Goal: Information Seeking & Learning: Learn about a topic

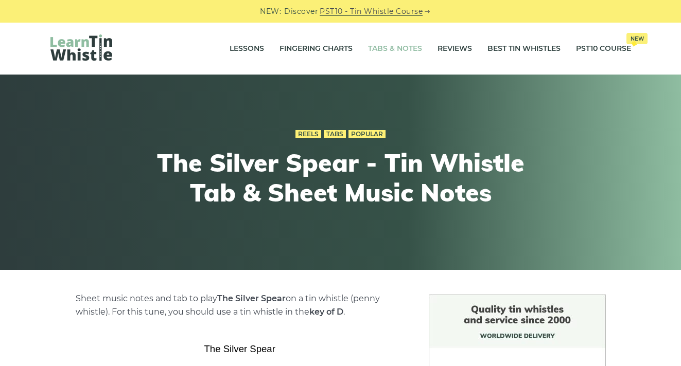
click at [385, 47] on link "Tabs & Notes" at bounding box center [395, 49] width 54 height 26
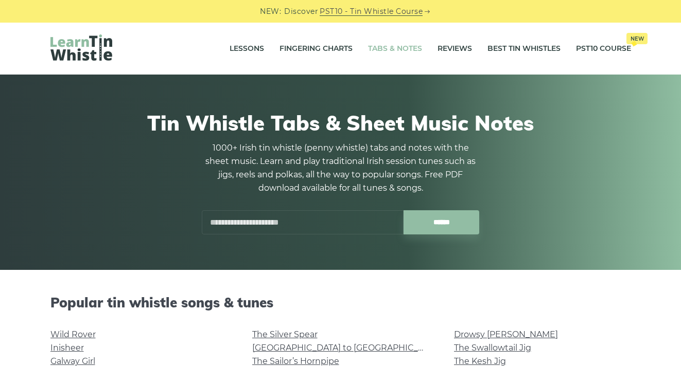
click at [320, 220] on input "text" at bounding box center [303, 222] width 202 height 24
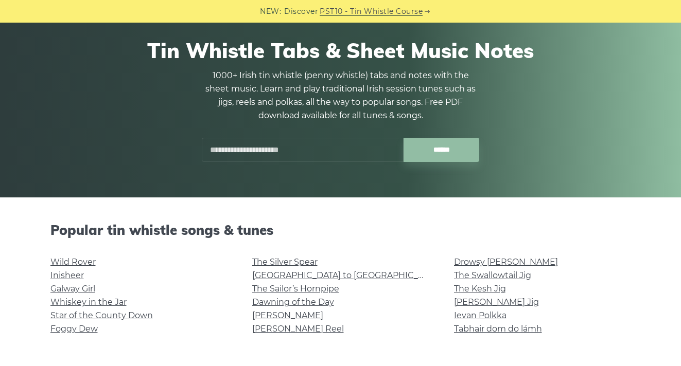
scroll to position [79, 0]
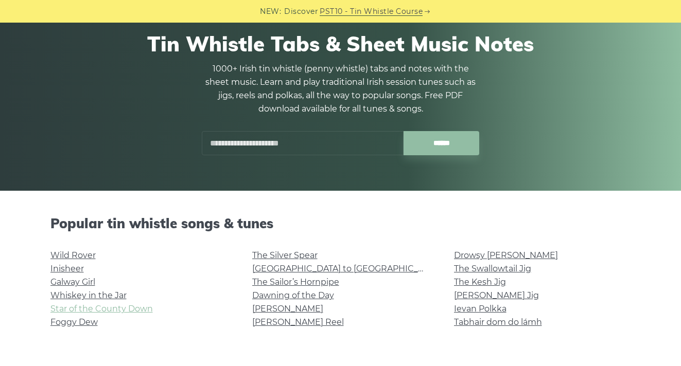
click at [89, 306] on link "Star of the County Down" at bounding box center [101, 309] width 102 height 10
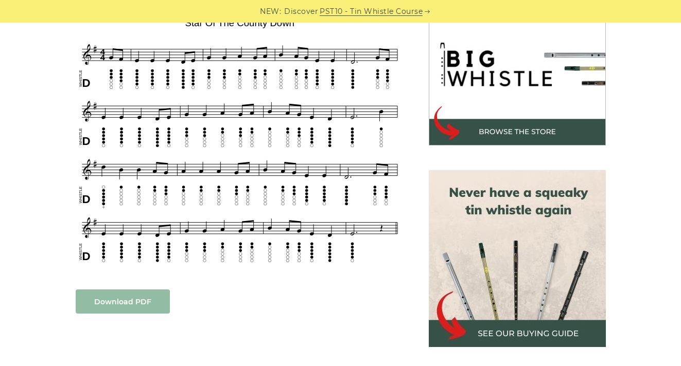
scroll to position [330, 0]
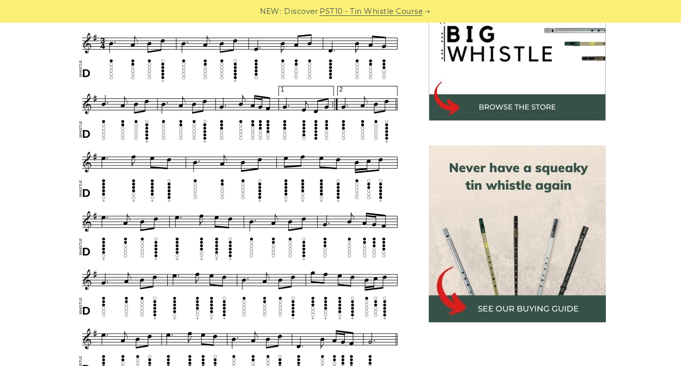
scroll to position [351, 0]
